Goal: Contribute content: Contribute content

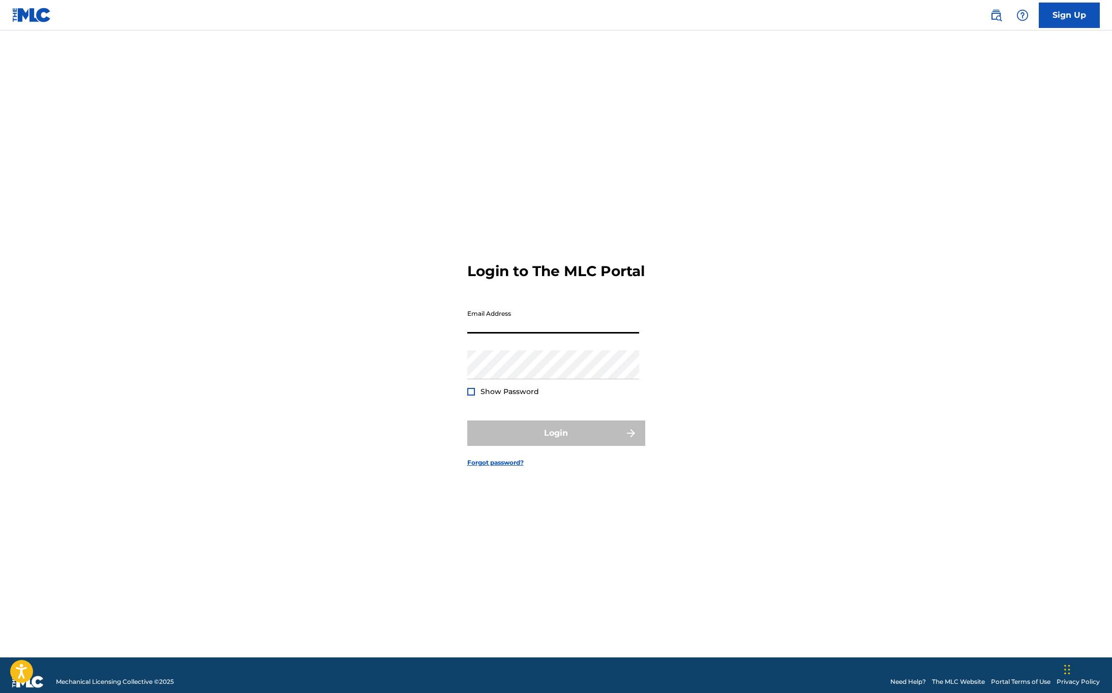
type input "[EMAIL_ADDRESS][DOMAIN_NAME]"
click at [569, 446] on button "Login" at bounding box center [556, 432] width 178 height 25
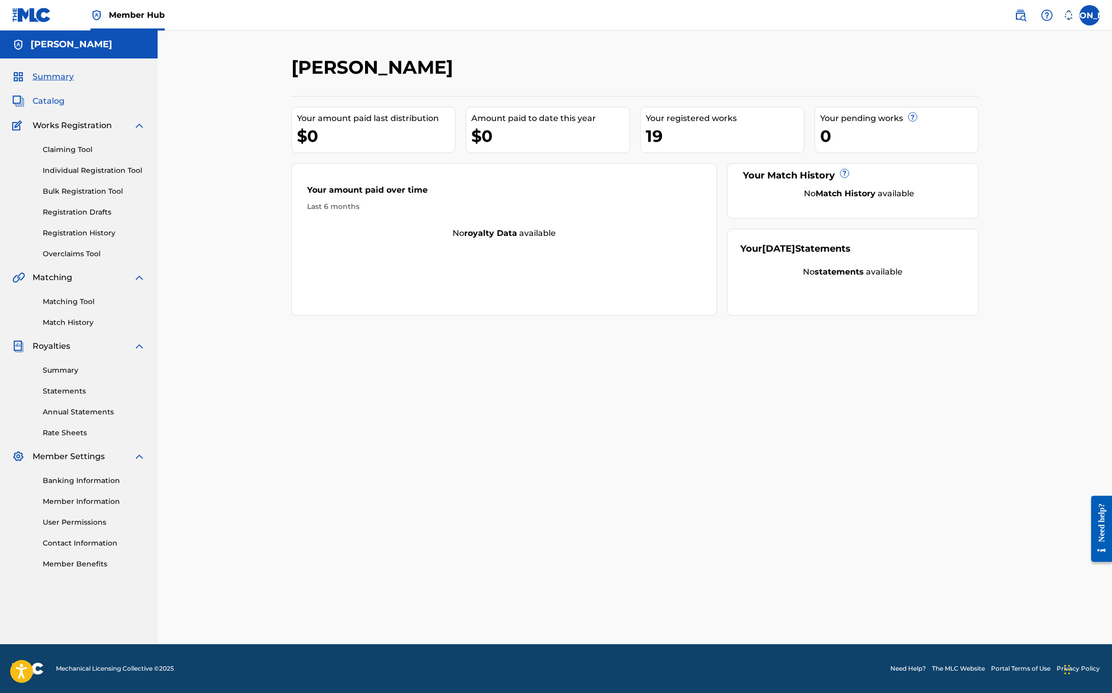
click at [56, 102] on span "Catalog" at bounding box center [49, 101] width 32 height 12
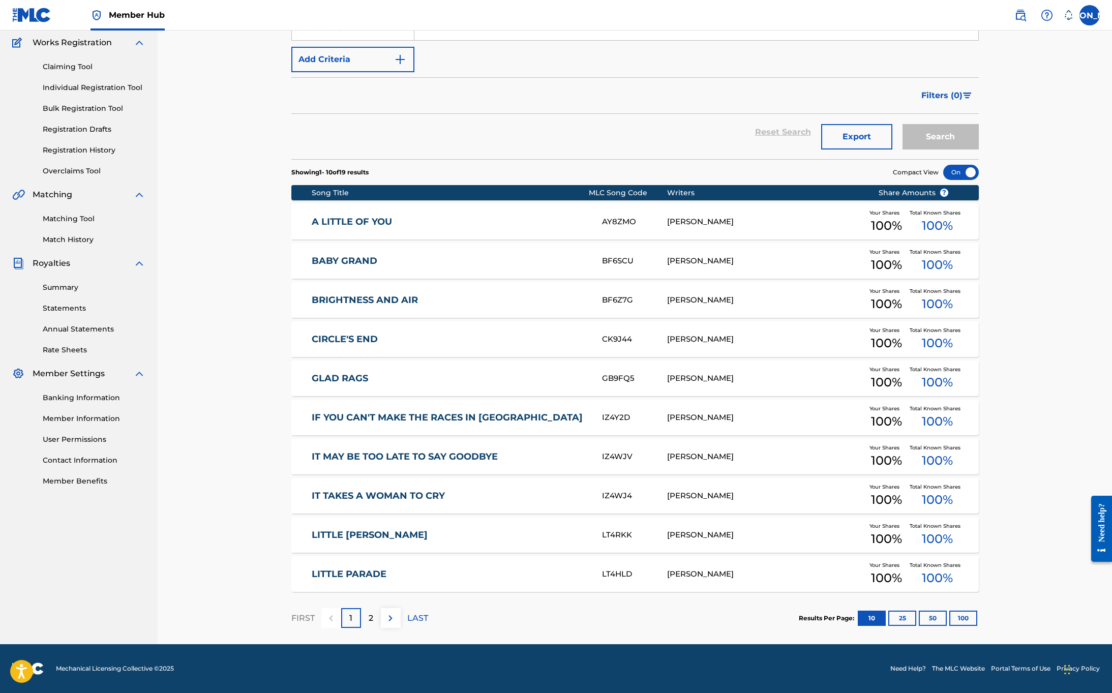
scroll to position [83, 0]
click at [391, 615] on img at bounding box center [390, 618] width 12 height 12
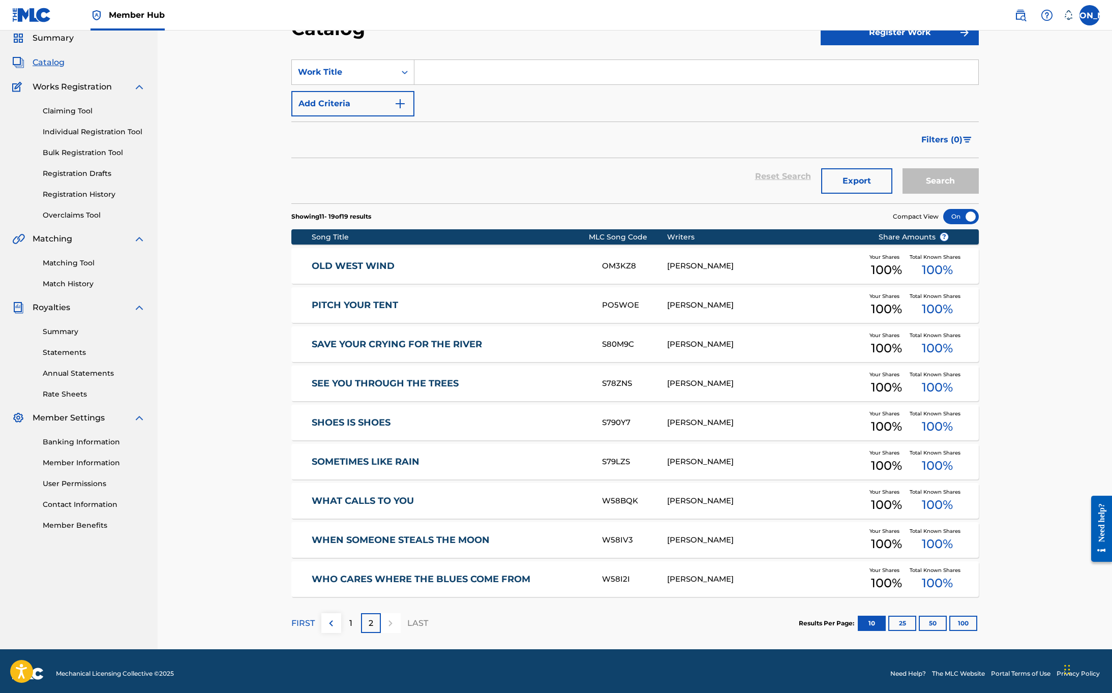
scroll to position [38, 0]
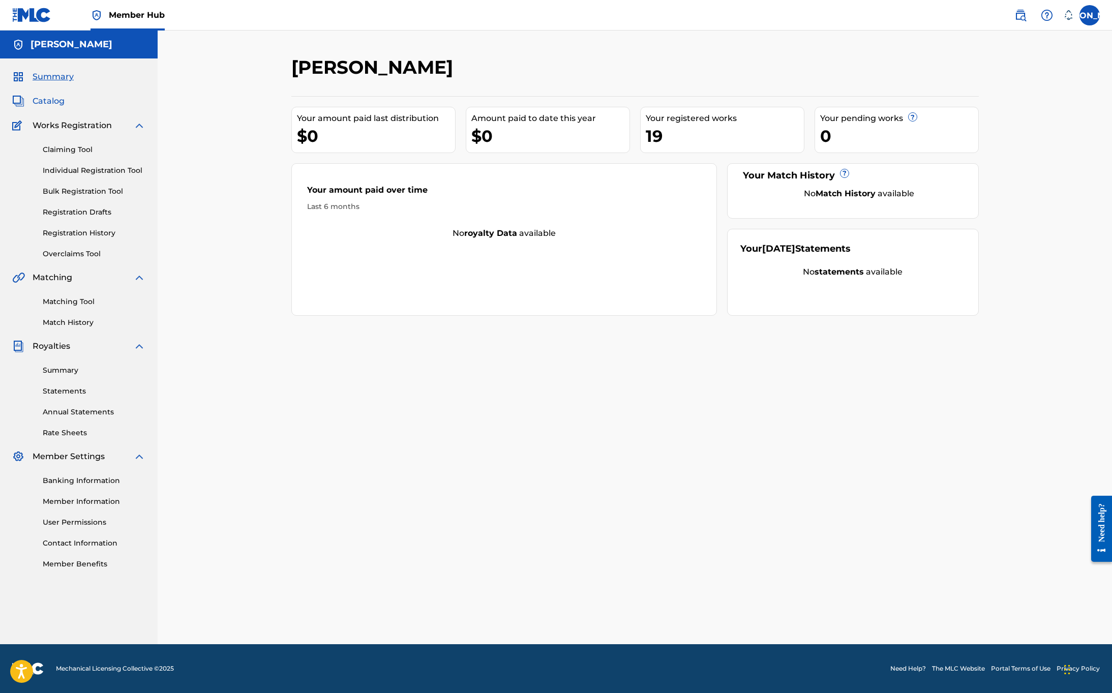
drag, startPoint x: 42, startPoint y: 98, endPoint x: 55, endPoint y: 102, distance: 14.2
click at [42, 98] on span "Catalog" at bounding box center [49, 101] width 32 height 12
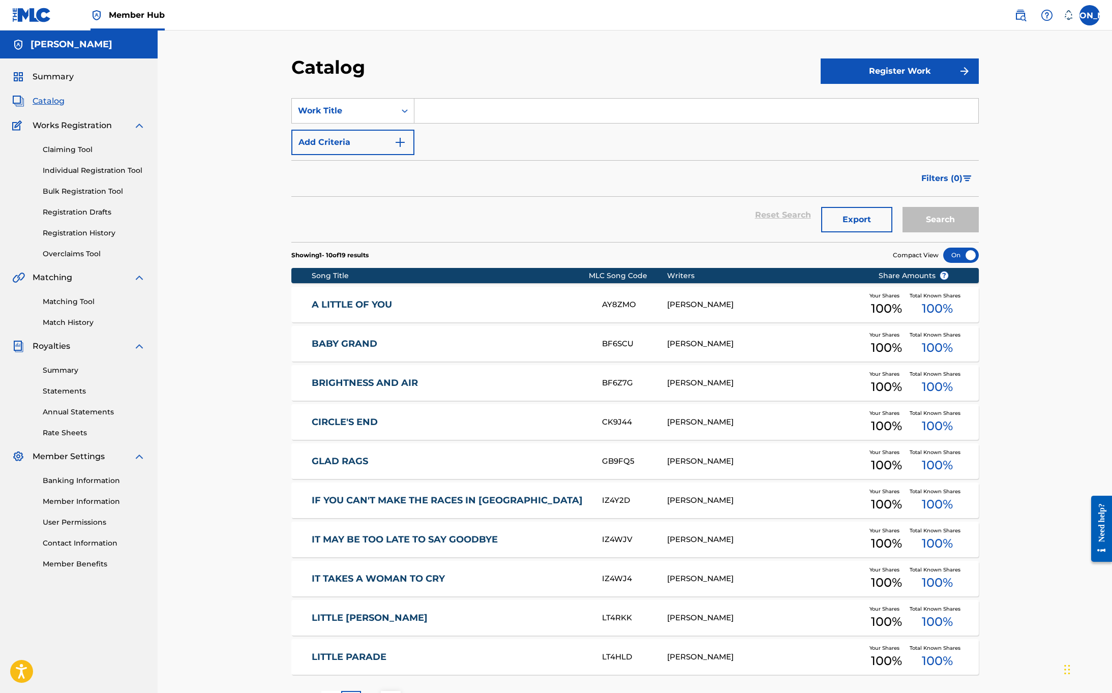
scroll to position [1, 0]
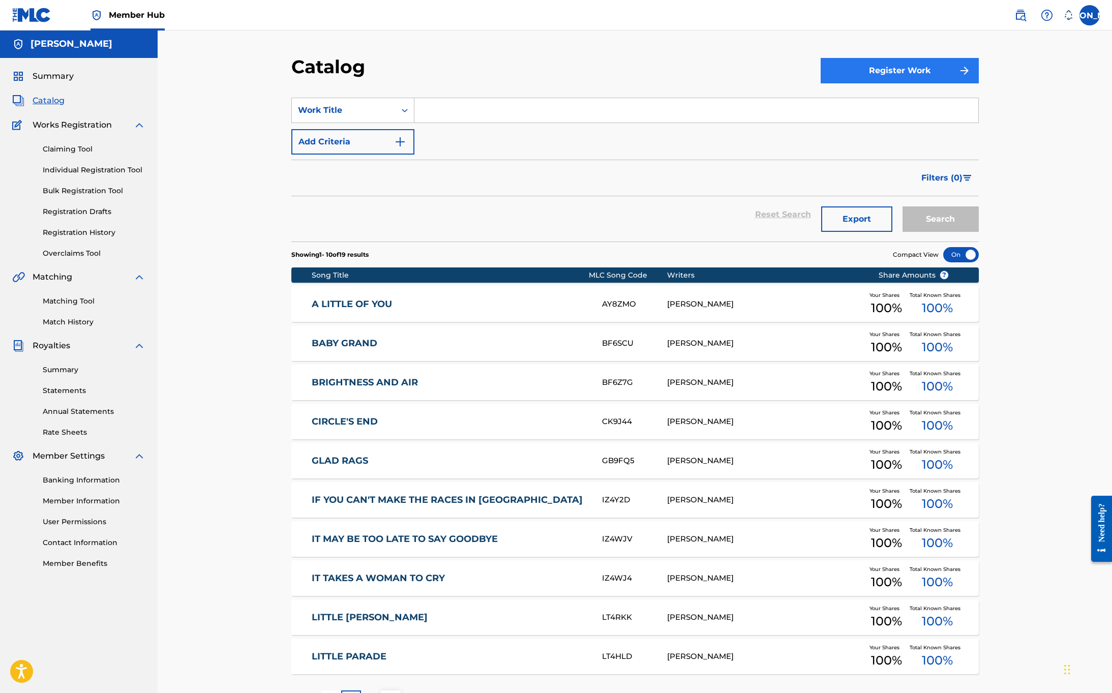
click at [904, 78] on button "Register Work" at bounding box center [899, 70] width 158 height 25
click at [877, 102] on link "Individual" at bounding box center [899, 103] width 158 height 24
